Goal: Feedback & Contribution: Submit feedback/report problem

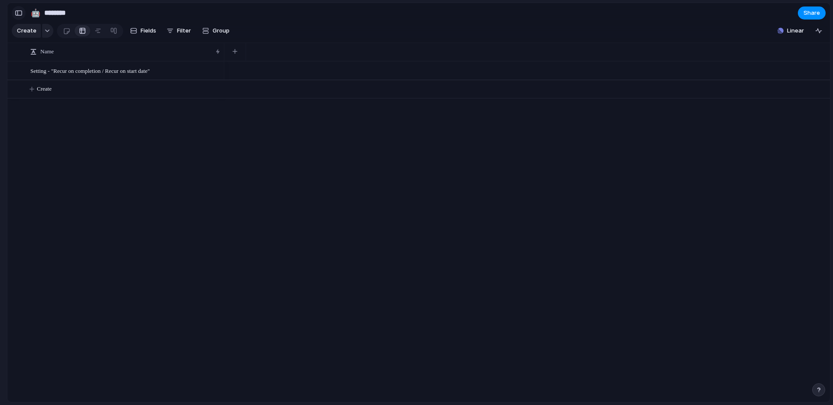
click at [16, 13] on div "button" at bounding box center [19, 13] width 8 height 6
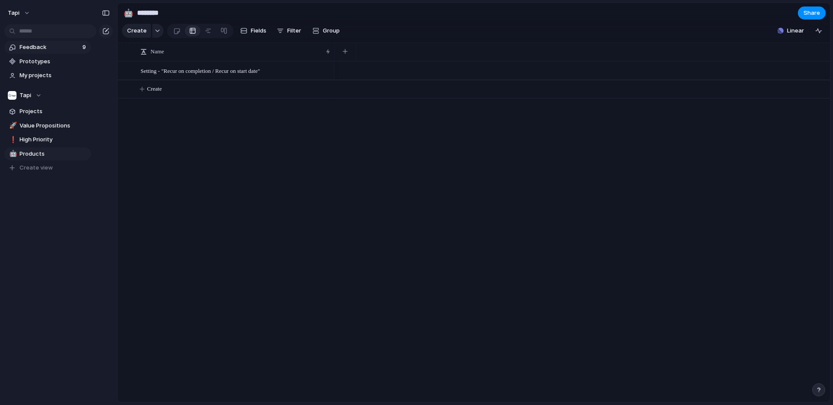
click at [39, 45] on span "Feedback" at bounding box center [50, 47] width 60 height 9
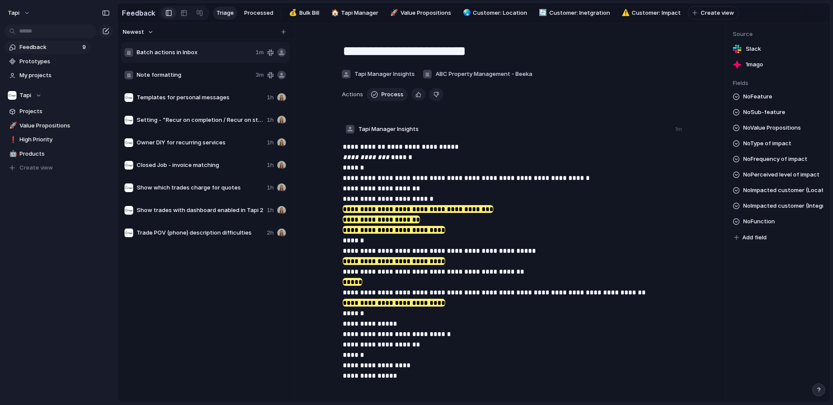
click at [219, 50] on span "Batch actions in Inbox" at bounding box center [194, 52] width 115 height 9
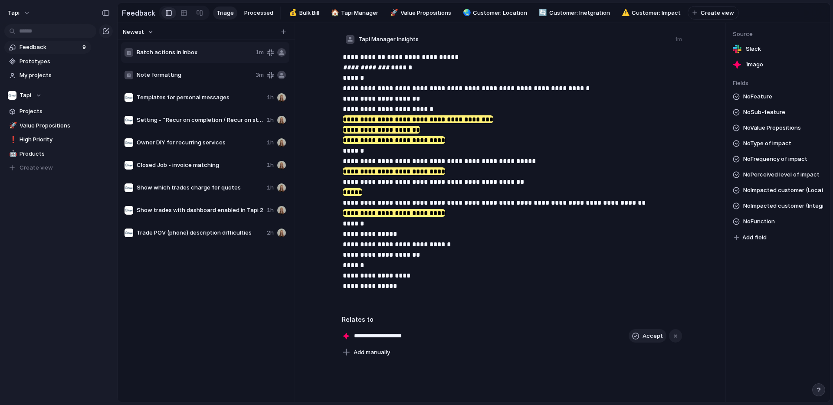
scroll to position [159, 0]
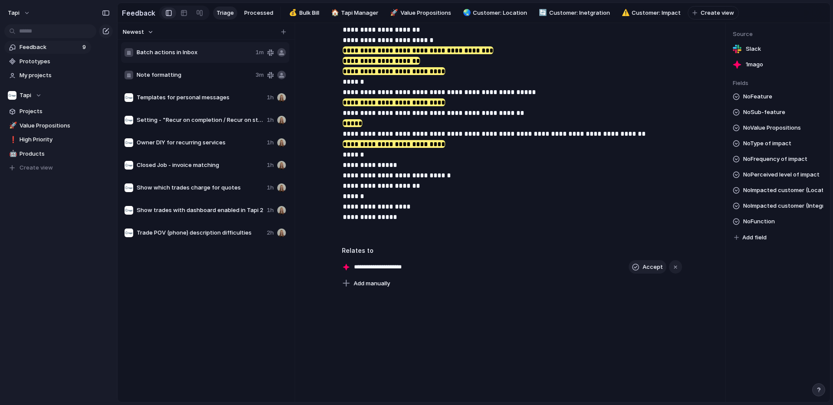
click at [384, 268] on input "**********" at bounding box center [388, 267] width 68 height 9
click at [450, 266] on div "**********" at bounding box center [512, 267] width 340 height 14
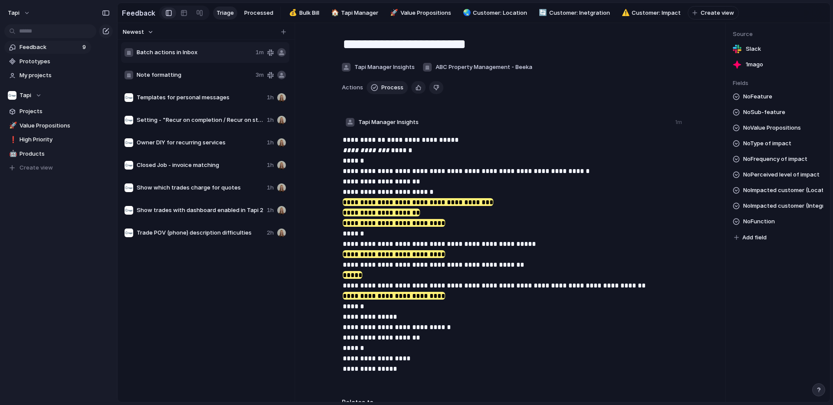
scroll to position [0, 0]
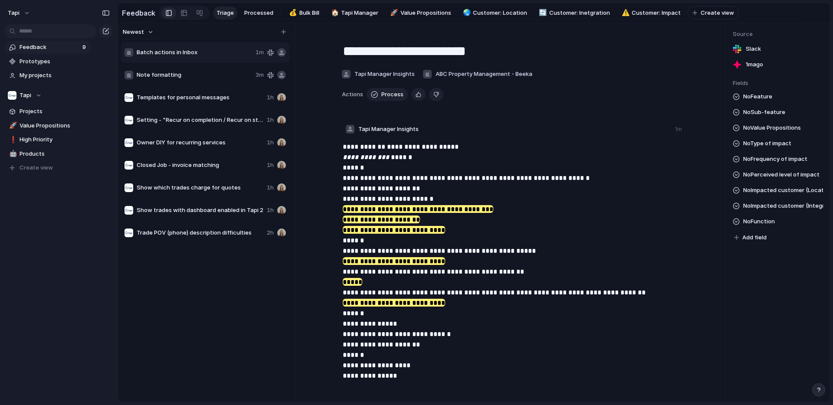
click at [466, 161] on p "**********" at bounding box center [513, 262] width 340 height 240
click at [451, 150] on strong "**********" at bounding box center [423, 147] width 73 height 7
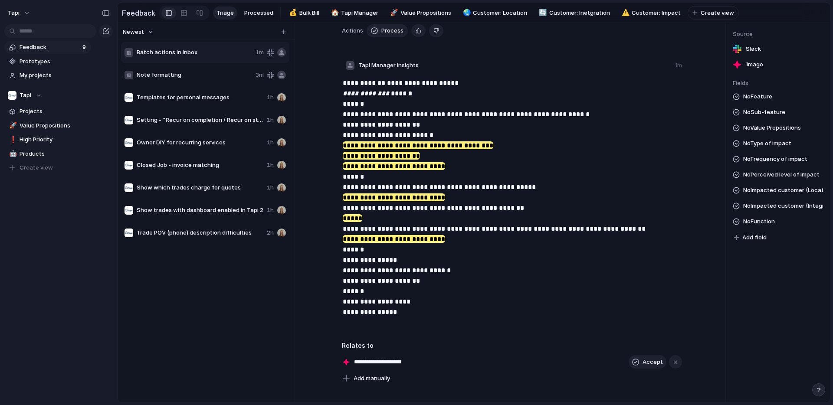
scroll to position [61, 0]
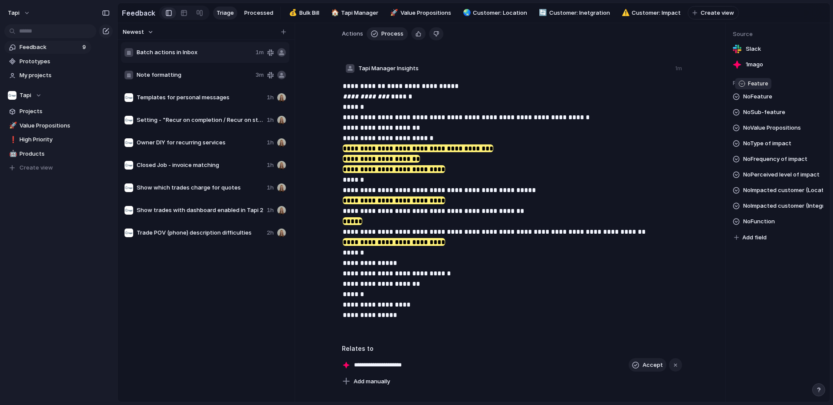
click at [762, 96] on span "No Feature" at bounding box center [757, 97] width 29 height 10
click at [690, 131] on div "Tapi HQ: Tapi Manager (TM) Tapi HQ: Supplier Tools ([GEOGRAPHIC_DATA]) Tapi HQ:…" at bounding box center [416, 202] width 833 height 405
click at [760, 111] on span "No Sub-feature" at bounding box center [764, 112] width 42 height 10
click at [665, 155] on div "TM: Bill TM: Compliance TM: Integrations TM: Inbox TM: Metrics TM: Owners TM: O…" at bounding box center [416, 202] width 833 height 405
click at [761, 125] on span "No Value Propositions" at bounding box center [772, 128] width 58 height 10
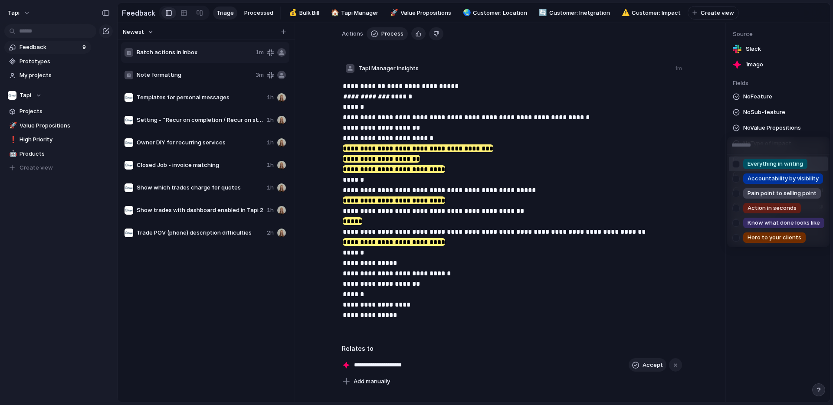
click at [653, 165] on div "Everything in writing Accountability by visibility Pain point to selling point …" at bounding box center [416, 202] width 833 height 405
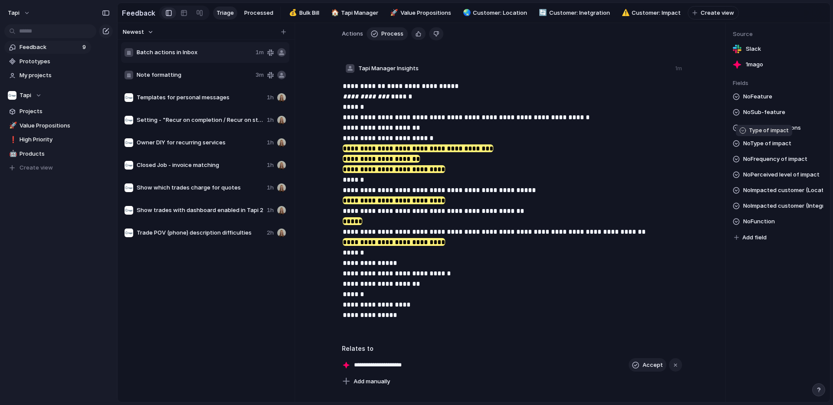
click at [758, 144] on span "No Type of impact" at bounding box center [767, 143] width 48 height 10
click at [634, 171] on div "Security / Safety Inefficiency / Time-consuming Working outside of [GEOGRAPHIC_…" at bounding box center [416, 202] width 833 height 405
click at [750, 159] on span "No Frequency of impact" at bounding box center [775, 159] width 64 height 10
click at [670, 171] on div "Hourly Daily Weekly Monthly Quarterly (or longer)" at bounding box center [416, 202] width 833 height 405
click at [765, 177] on span "No Perceived level of impact" at bounding box center [781, 175] width 76 height 10
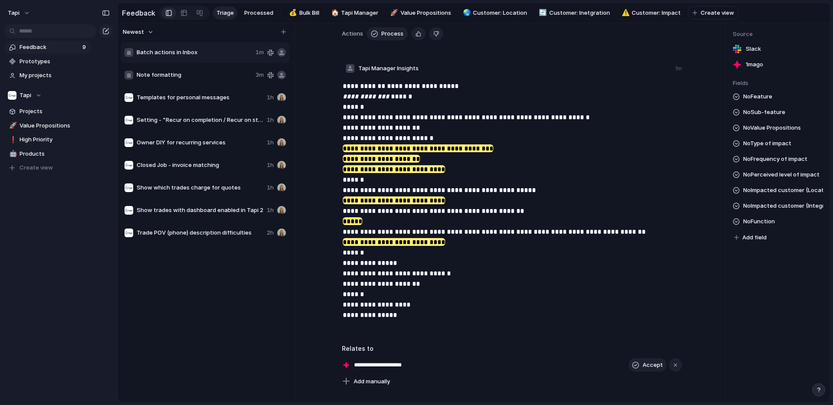
click at [685, 188] on div "World is falling over (5) Frustrated (4) Simply annoyed (3) Would make my life …" at bounding box center [416, 202] width 833 height 405
click at [767, 189] on span "No Impacted customer (Location)" at bounding box center [783, 190] width 80 height 10
click at [670, 200] on div "NZ AU: ACT AU: [GEOGRAPHIC_DATA] AU: NT AU: SA AU: QLD AU: TAS AU: [GEOGRAPHIC_…" at bounding box center [416, 202] width 833 height 405
click at [772, 206] on span "No Impacted customer (Integration)" at bounding box center [783, 206] width 80 height 10
click at [673, 208] on div "Inspection Express Palace Property Me Property Tree Console" at bounding box center [416, 202] width 833 height 405
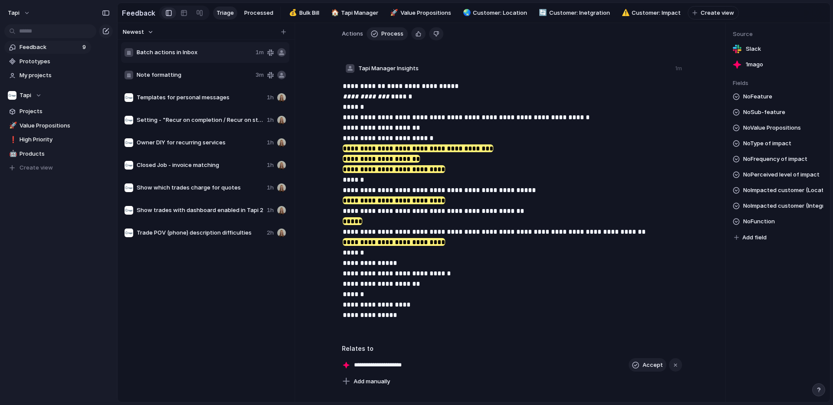
click at [768, 210] on span "No Impacted customer (Integration)" at bounding box center [783, 206] width 80 height 10
click at [675, 205] on div "Inspection Express Palace Property Me Property Tree Console" at bounding box center [416, 202] width 833 height 405
click at [181, 15] on div at bounding box center [184, 13] width 7 height 14
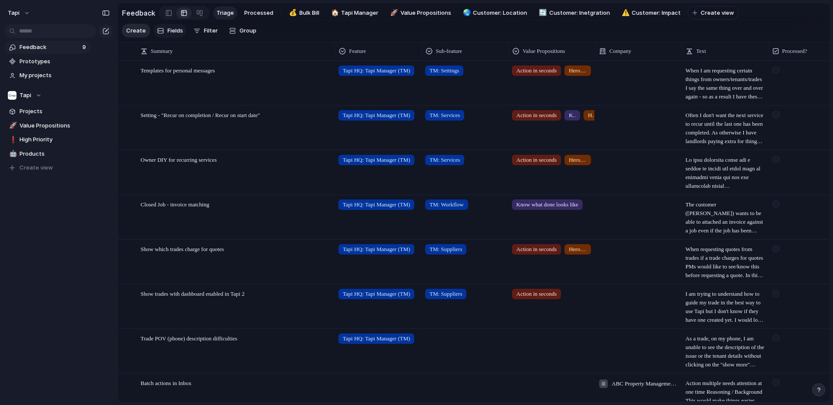
click at [171, 26] on button "Fields" at bounding box center [170, 31] width 33 height 14
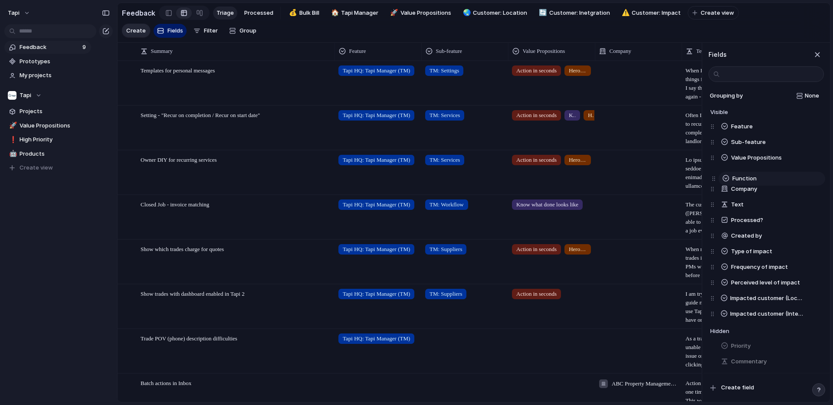
drag, startPoint x: 714, startPoint y: 315, endPoint x: 715, endPoint y: 180, distance: 135.4
click at [715, 180] on div "Feature Sub-feature Value Propositions Company Text Processed? Created by Type …" at bounding box center [767, 220] width 114 height 203
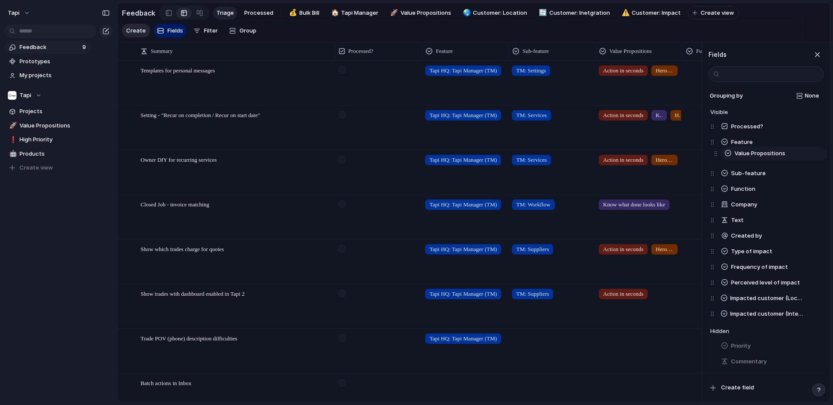
drag, startPoint x: 713, startPoint y: 172, endPoint x: 716, endPoint y: 153, distance: 18.9
click at [716, 153] on div "Processed? Feature Sub-feature Value Propositions Function Company Text Created…" at bounding box center [767, 220] width 114 height 203
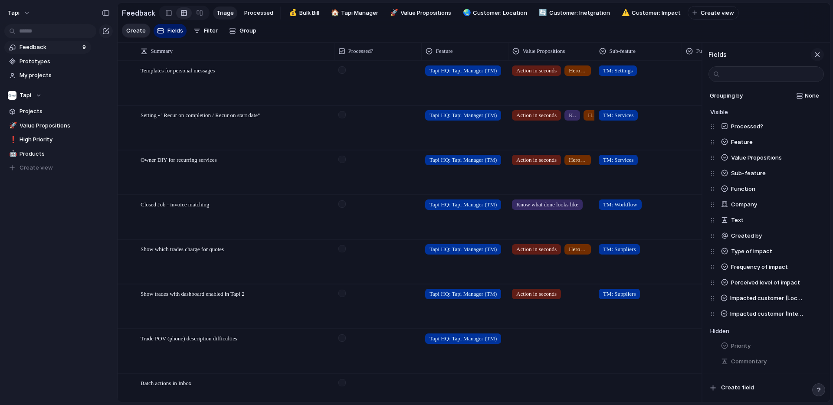
click at [817, 53] on div "button" at bounding box center [818, 55] width 10 height 10
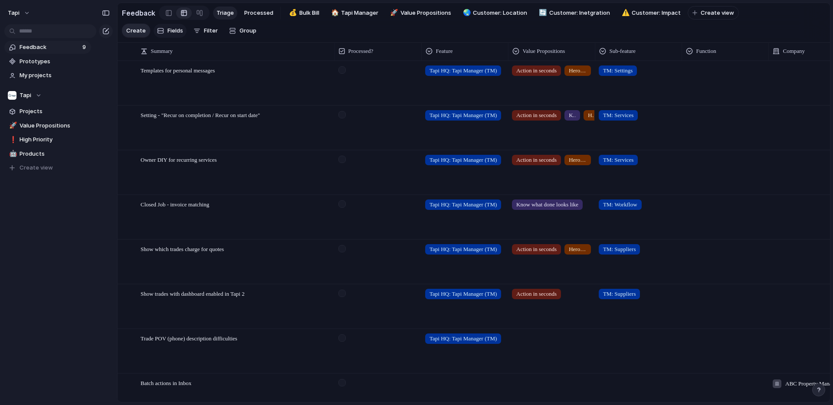
click at [167, 30] on span "Fields" at bounding box center [175, 30] width 16 height 9
click at [166, 12] on div at bounding box center [169, 13] width 6 height 13
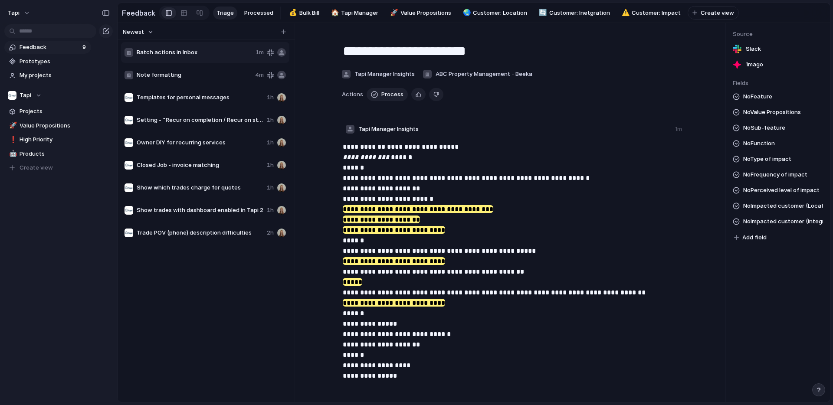
click at [760, 236] on span "Add field" at bounding box center [754, 237] width 24 height 9
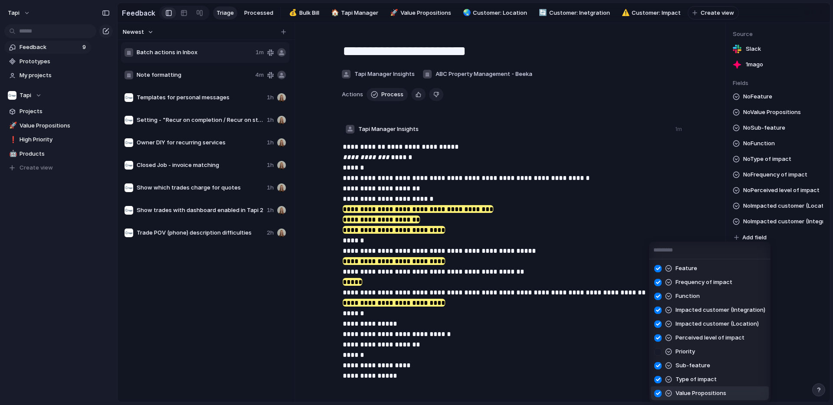
click at [657, 392] on div at bounding box center [657, 393] width 15 height 15
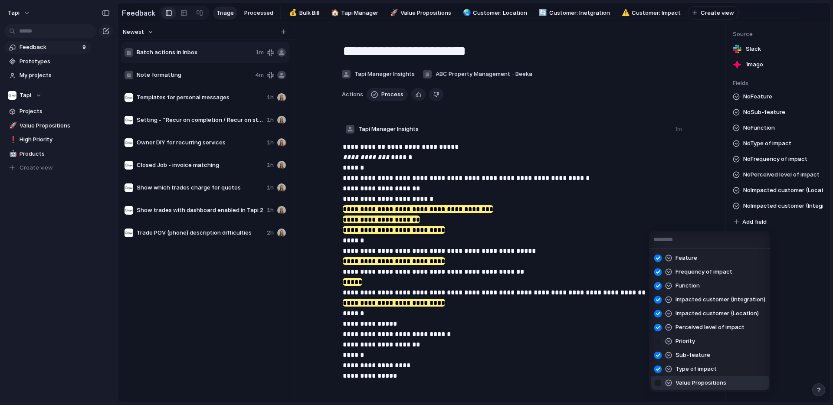
click at [660, 384] on div at bounding box center [657, 383] width 15 height 15
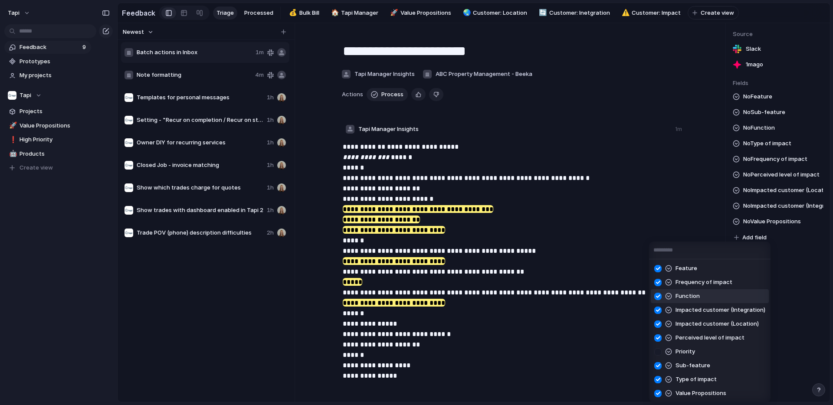
click at [761, 226] on div "Feature Frequency of impact Function Impacted customer (Integration) Impacted c…" at bounding box center [416, 202] width 833 height 405
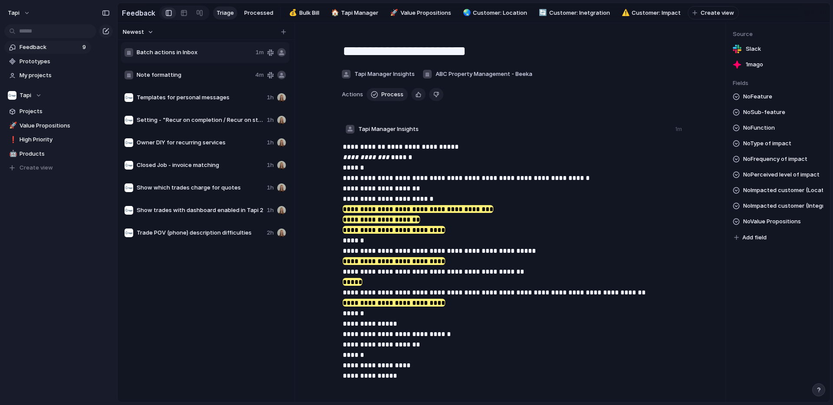
click at [758, 238] on span "Add field" at bounding box center [754, 237] width 24 height 9
click at [554, 98] on div "Feature Frequency of impact Function Impacted customer (Integration) Impacted c…" at bounding box center [416, 202] width 833 height 405
click at [502, 72] on span "ABC Property Management - Beeka" at bounding box center [484, 74] width 97 height 9
click at [502, 72] on div "[PERSON_NAME] Real Estate First National [PERSON_NAME] & Assoc. Rhmandurah RE/M…" at bounding box center [416, 202] width 833 height 405
click at [371, 74] on span "Tapi Manager Insights" at bounding box center [385, 74] width 60 height 9
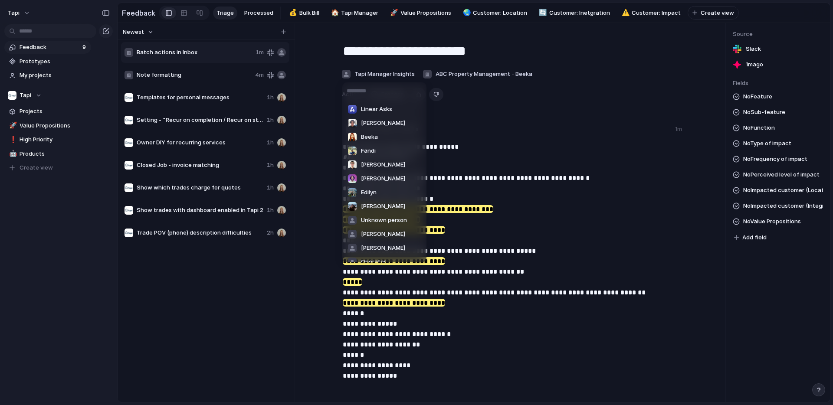
click at [380, 73] on div "Linear Asks [PERSON_NAME] Beeka [PERSON_NAME] [PERSON_NAME] Unknown person [PER…" at bounding box center [416, 202] width 833 height 405
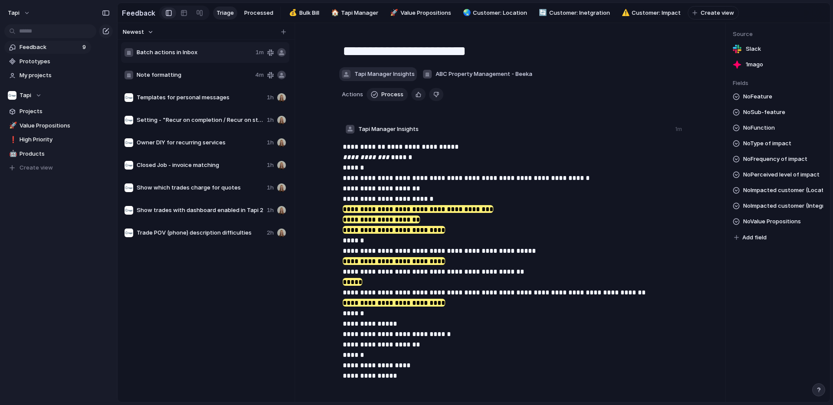
click at [401, 72] on span "Tapi Manager Insights" at bounding box center [385, 74] width 60 height 9
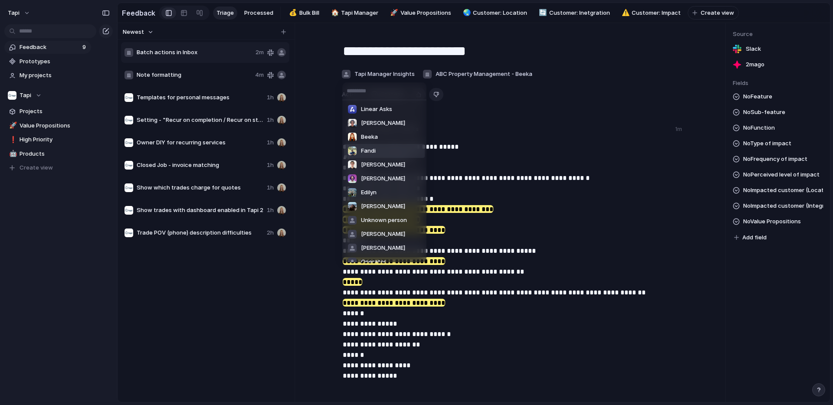
click at [516, 122] on div "Linear Asks [PERSON_NAME] Beeka [PERSON_NAME] [PERSON_NAME] Unknown person [PER…" at bounding box center [416, 202] width 833 height 405
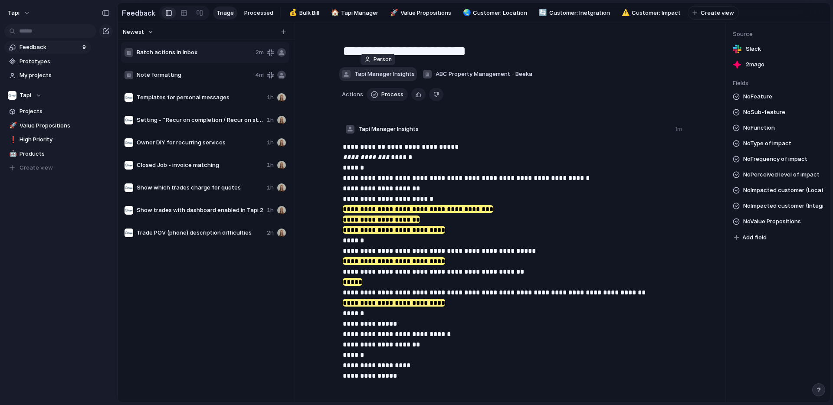
click at [345, 74] on div "button" at bounding box center [346, 74] width 9 height 9
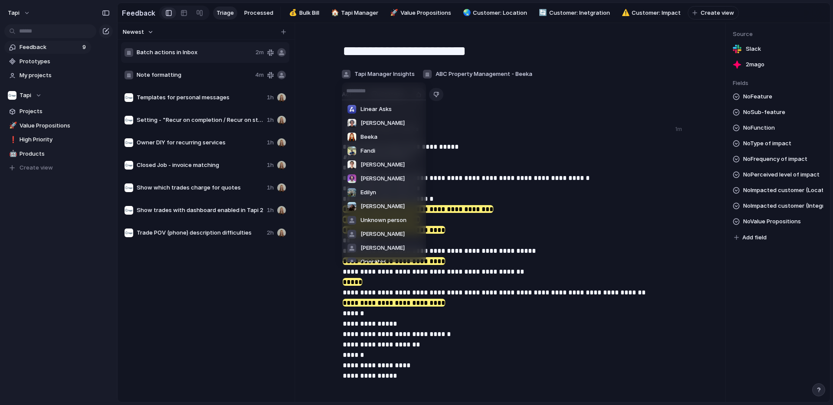
click at [462, 72] on div "Linear Asks [PERSON_NAME] Beeka [PERSON_NAME] [PERSON_NAME] Unknown person [PER…" at bounding box center [416, 202] width 833 height 405
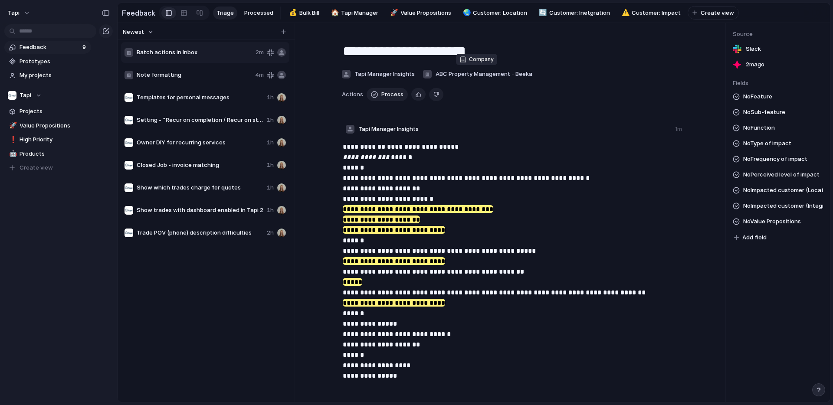
click at [462, 72] on span "ABC Property Management - Beeka" at bounding box center [484, 74] width 97 height 9
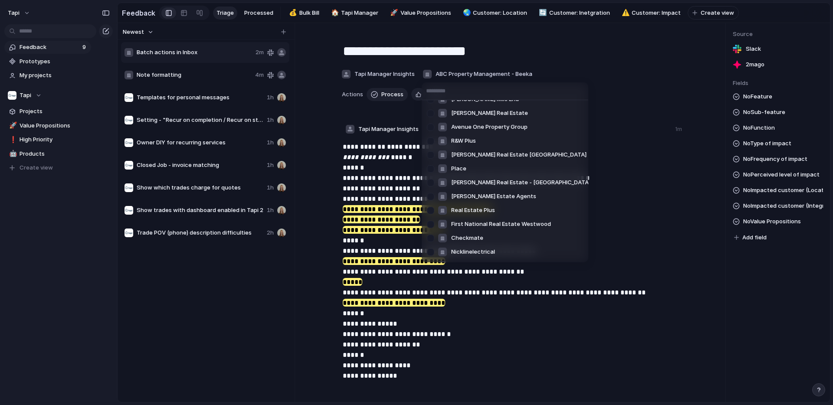
scroll to position [883, 0]
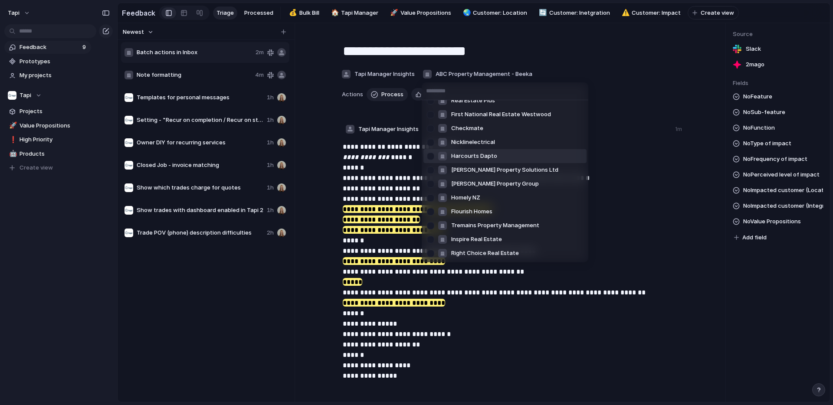
click at [631, 152] on div "[PERSON_NAME] Real Estate First National [PERSON_NAME] & Assoc. Rhmandurah RE/M…" at bounding box center [416, 202] width 833 height 405
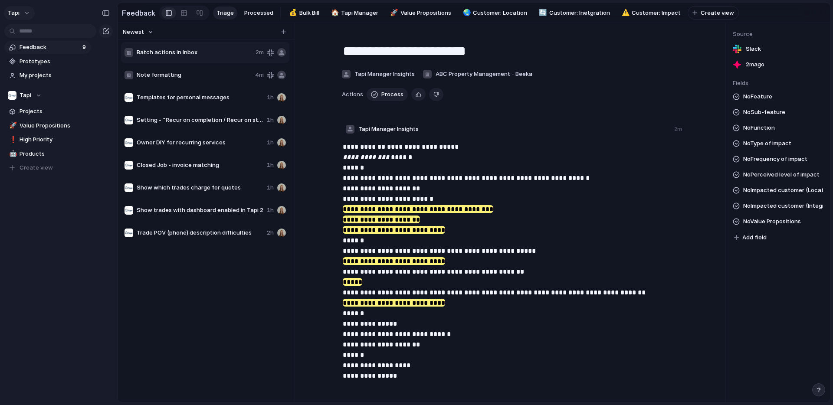
click at [27, 6] on button "tapi" at bounding box center [19, 13] width 31 height 14
click at [36, 34] on span "Settings" at bounding box center [32, 32] width 24 height 9
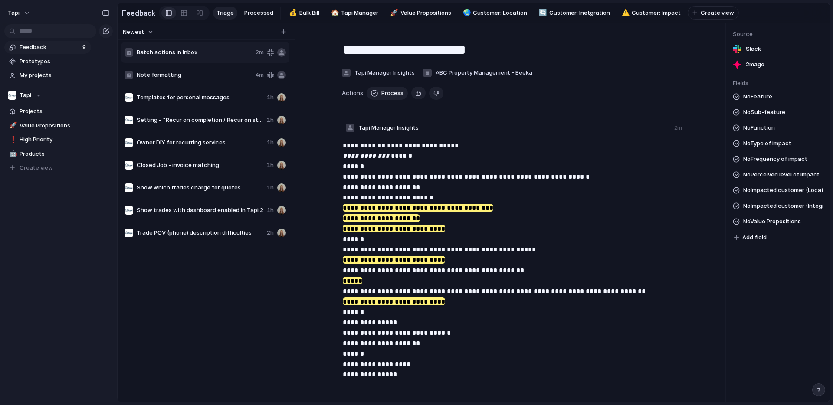
scroll to position [3, 0]
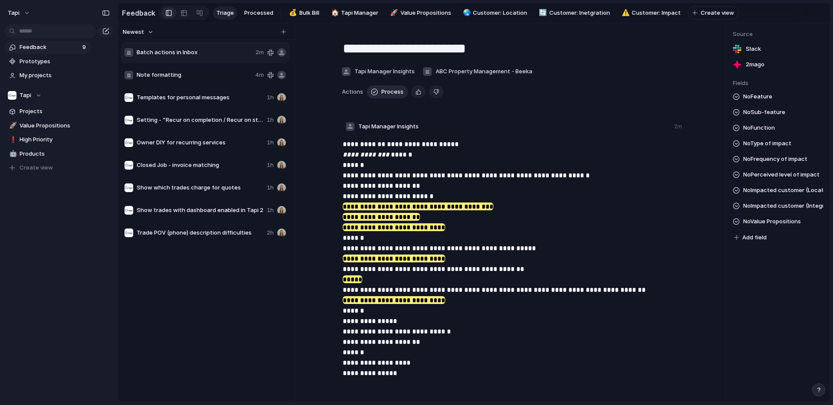
click at [392, 92] on span "Process" at bounding box center [392, 92] width 22 height 9
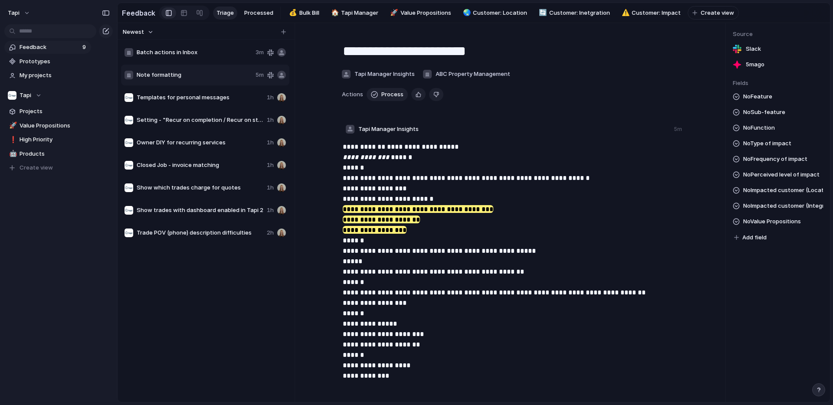
click at [227, 55] on span "Batch actions in Inbox" at bounding box center [194, 52] width 115 height 9
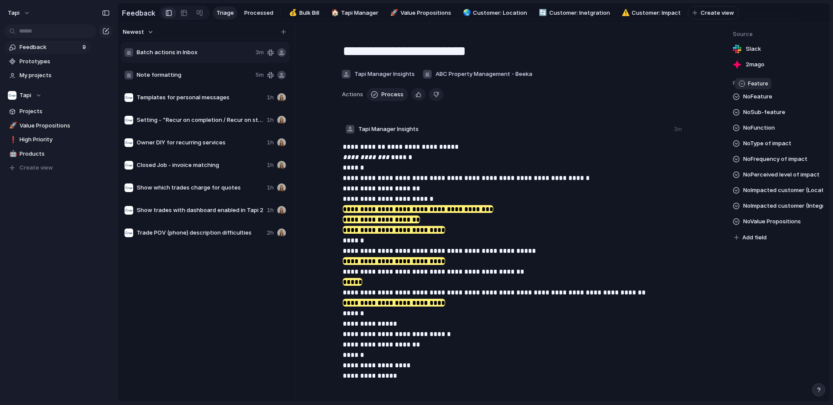
click at [768, 92] on span "No Feature" at bounding box center [757, 97] width 29 height 10
click at [768, 95] on div "Tapi HQ: Tapi Manager (TM) Tapi HQ: Supplier Tools ([GEOGRAPHIC_DATA]) Tapi HQ:…" at bounding box center [416, 202] width 833 height 405
click at [764, 112] on span "No Sub-feature" at bounding box center [764, 112] width 42 height 10
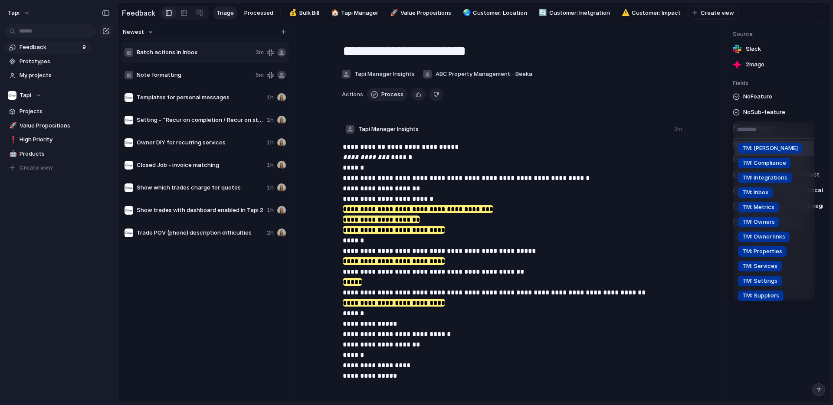
click at [765, 93] on div "TM: Bill TM: Compliance TM: Integrations TM: Inbox TM: Metrics TM: Owners TM: O…" at bounding box center [416, 202] width 833 height 405
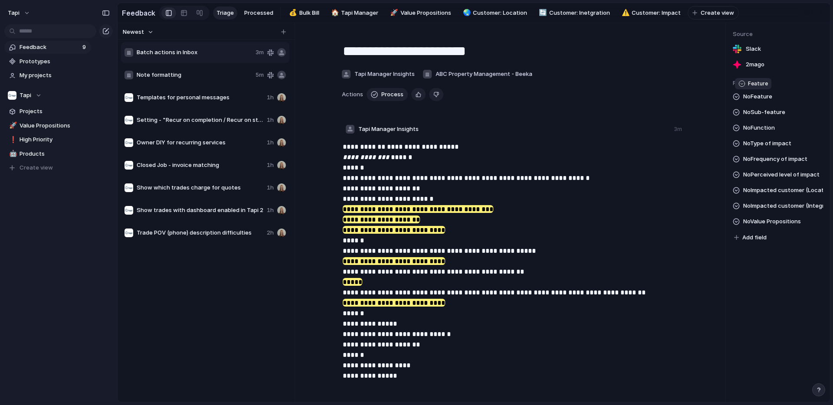
click at [763, 97] on span "No Feature" at bounding box center [757, 97] width 29 height 10
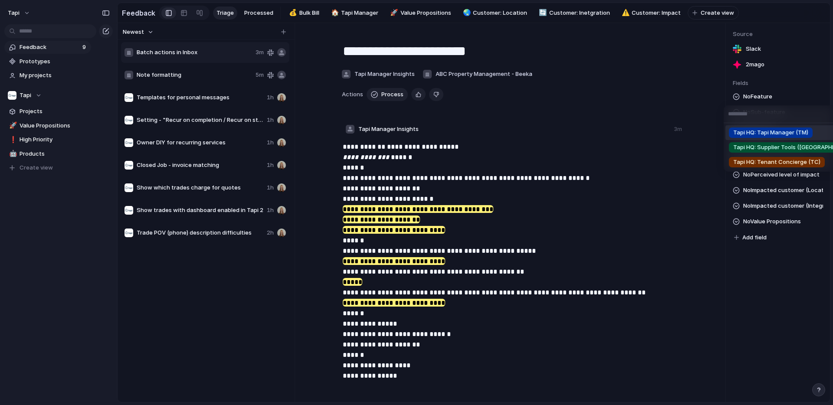
click at [763, 94] on div "Tapi HQ: Tapi Manager (TM) Tapi HQ: Supplier Tools ([GEOGRAPHIC_DATA]) Tapi HQ:…" at bounding box center [416, 202] width 833 height 405
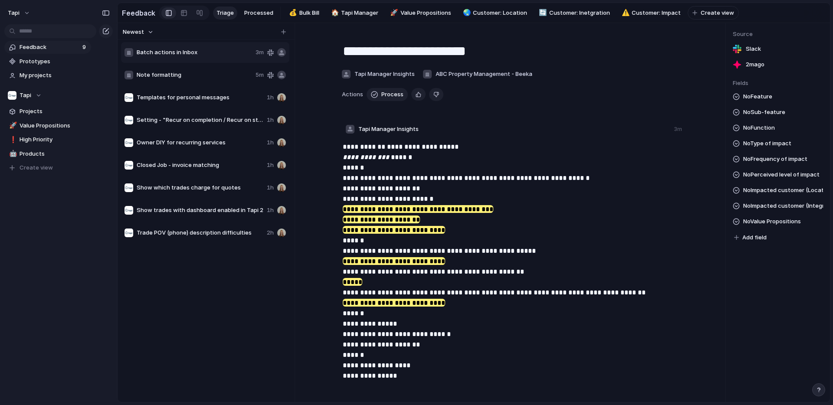
click at [765, 111] on span "No Sub-feature" at bounding box center [764, 112] width 42 height 10
click at [766, 111] on div "TM: Bill TM: Compliance TM: Integrations TM: Inbox TM: Metrics TM: Owners TM: O…" at bounding box center [416, 202] width 833 height 405
click at [760, 131] on span "No Function" at bounding box center [759, 128] width 32 height 10
click at [610, 226] on div "Assets: Add asset Assets: Edit asset Assets: Link asset to job Assets: New asse…" at bounding box center [416, 202] width 833 height 405
click at [819, 391] on div "button" at bounding box center [819, 390] width 6 height 6
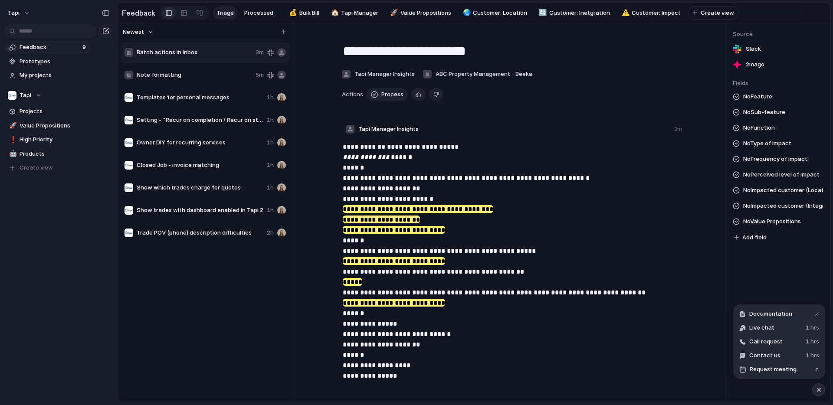
click at [562, 247] on p "**********" at bounding box center [513, 262] width 340 height 240
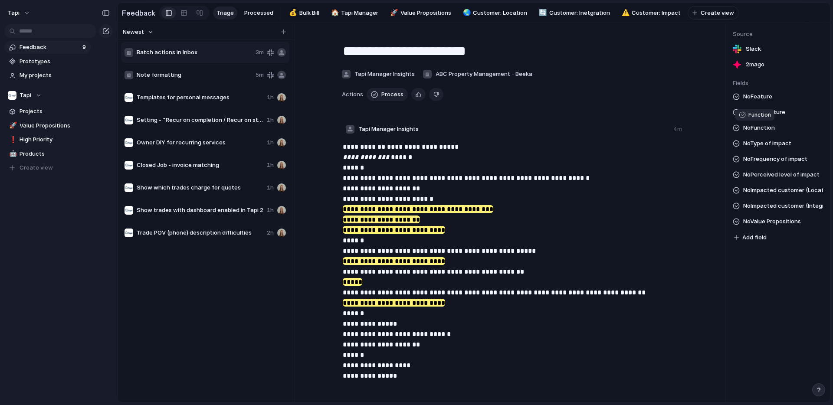
click at [759, 126] on span "No Function" at bounding box center [759, 128] width 32 height 10
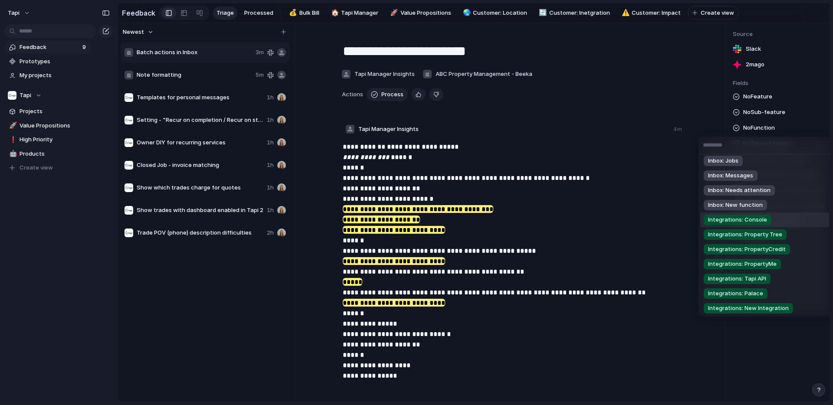
scroll to position [461, 0]
click at [638, 226] on div "Assets: Add asset Assets: Edit asset Assets: Link asset to job Assets: New asse…" at bounding box center [416, 202] width 833 height 405
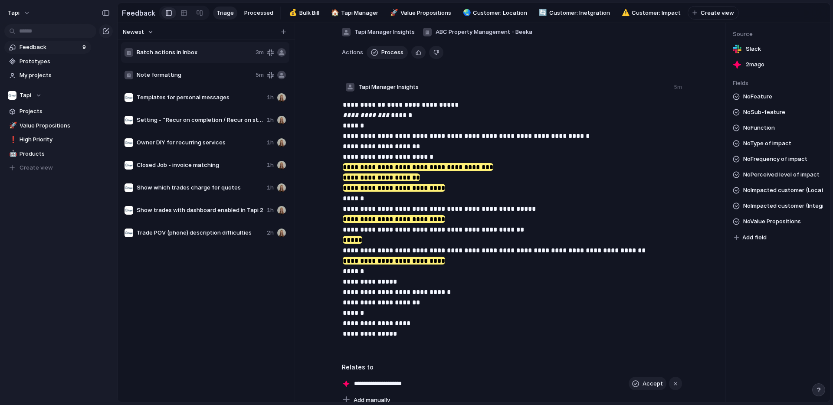
scroll to position [41, 0]
click at [391, 176] on mark "**********" at bounding box center [381, 178] width 77 height 8
click at [397, 192] on button "Remove highlight" at bounding box center [402, 196] width 57 height 14
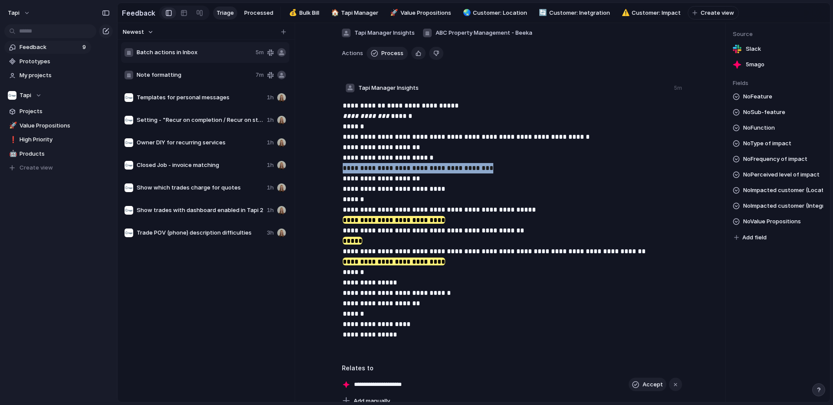
drag, startPoint x: 342, startPoint y: 167, endPoint x: 484, endPoint y: 164, distance: 141.9
click at [484, 164] on p "**********" at bounding box center [513, 221] width 340 height 240
click at [460, 170] on p "**********" at bounding box center [513, 221] width 340 height 240
drag, startPoint x: 493, startPoint y: 170, endPoint x: 344, endPoint y: 171, distance: 149.3
click at [344, 171] on p "**********" at bounding box center [513, 221] width 340 height 240
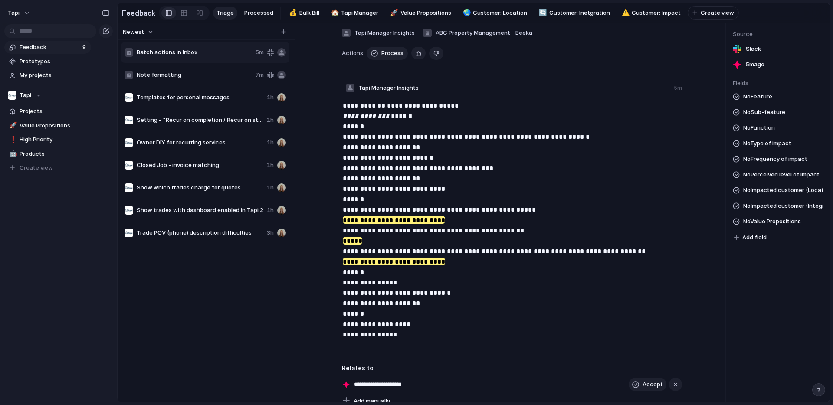
click at [352, 171] on p "**********" at bounding box center [513, 221] width 340 height 240
click at [351, 171] on p "**********" at bounding box center [513, 221] width 340 height 240
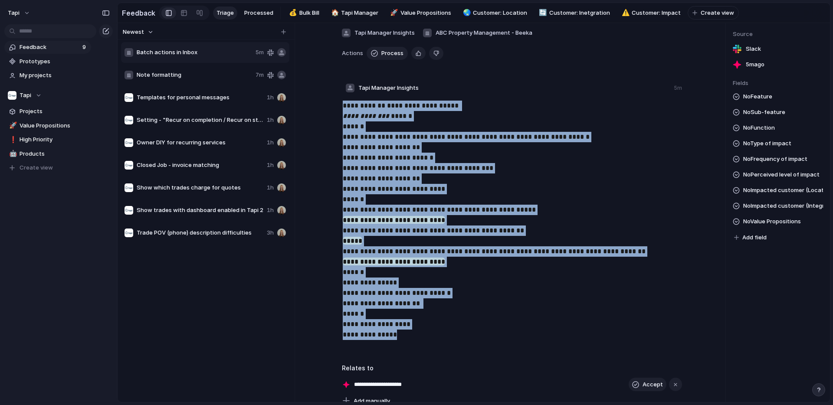
click at [351, 171] on p "**********" at bounding box center [513, 221] width 340 height 240
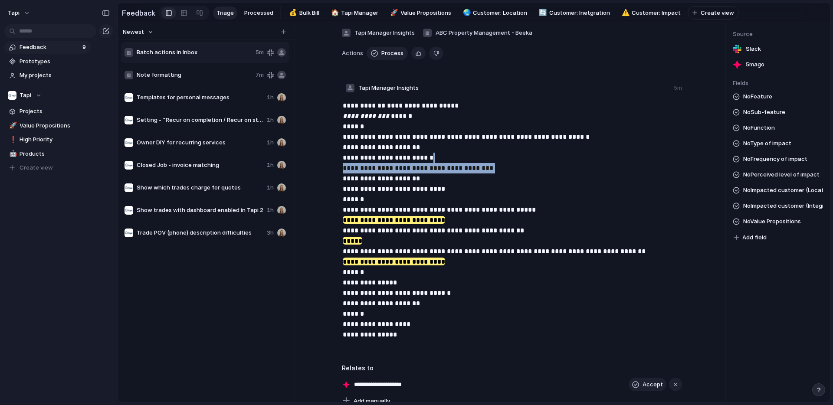
click at [351, 171] on p "**********" at bounding box center [513, 221] width 340 height 240
click at [514, 177] on p "**********" at bounding box center [513, 221] width 340 height 240
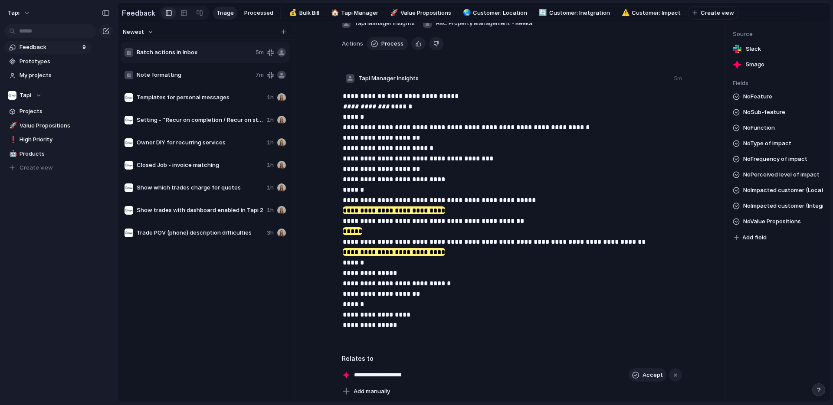
scroll to position [51, 0]
click at [207, 50] on span "Batch actions in Inbox" at bounding box center [194, 52] width 115 height 9
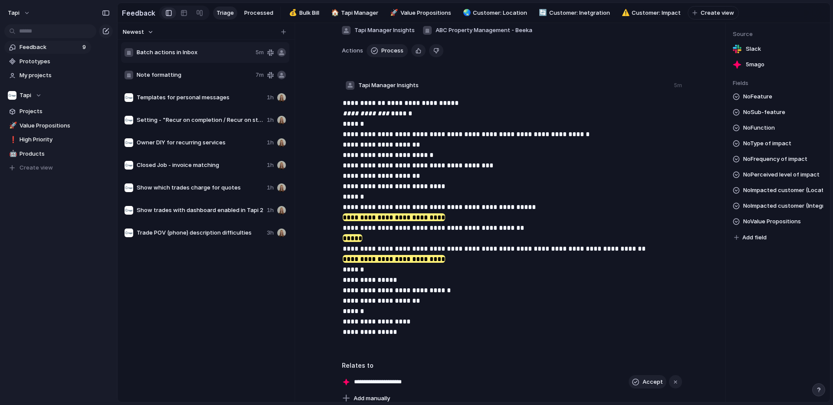
scroll to position [0, 0]
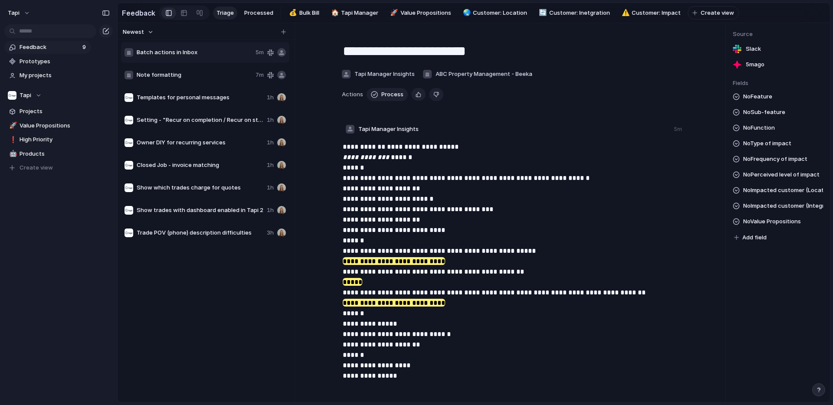
click at [181, 72] on span "Note formatting" at bounding box center [194, 75] width 115 height 9
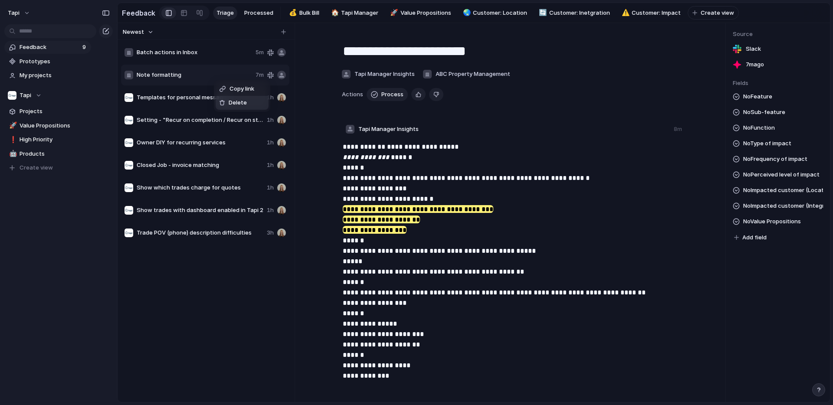
click at [240, 100] on span "Delete" at bounding box center [238, 103] width 18 height 9
